Goal: Find specific page/section: Find specific page/section

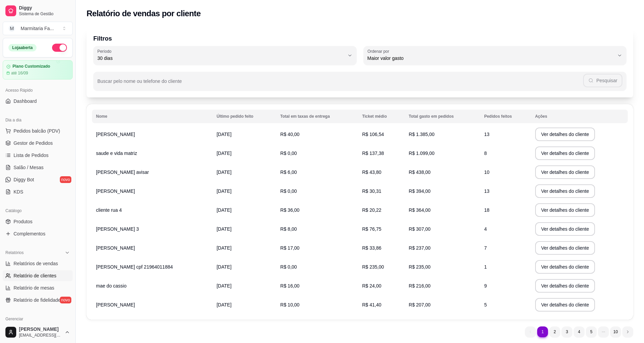
select select "30"
select select "HIGHEST_TOTAL_SPENT_WITH_ORDERS"
select select "ALL"
select select "0"
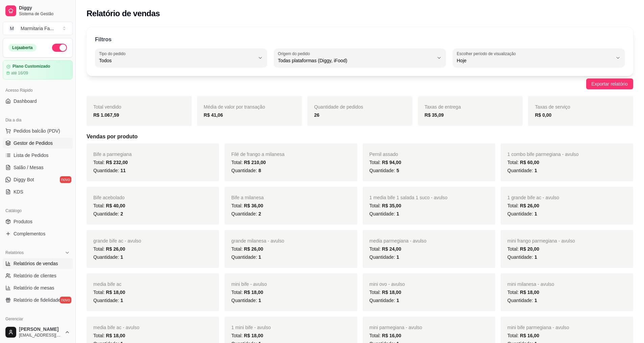
click at [40, 144] on span "Gestor de Pedidos" at bounding box center [33, 143] width 39 height 7
